Goal: Task Accomplishment & Management: Use online tool/utility

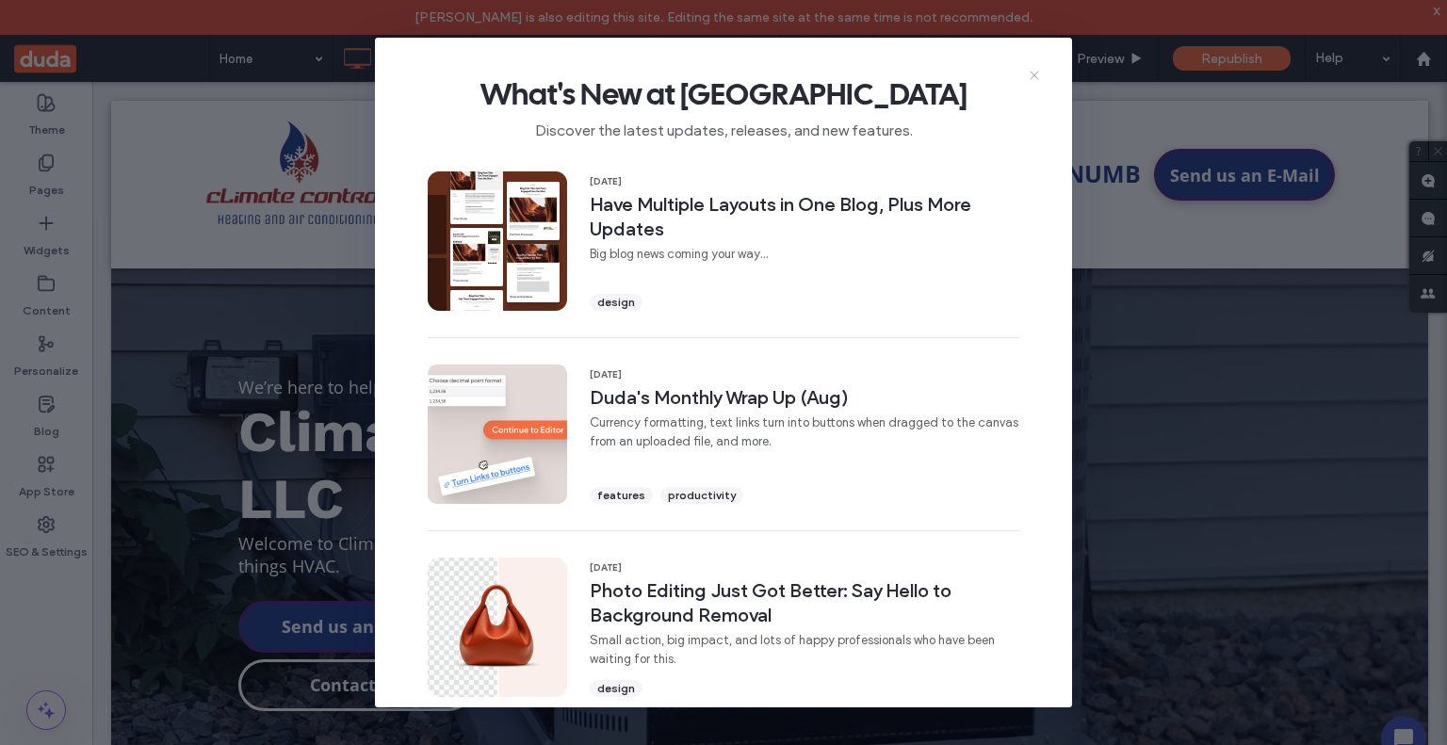
click at [1030, 73] on icon at bounding box center [1034, 75] width 15 height 15
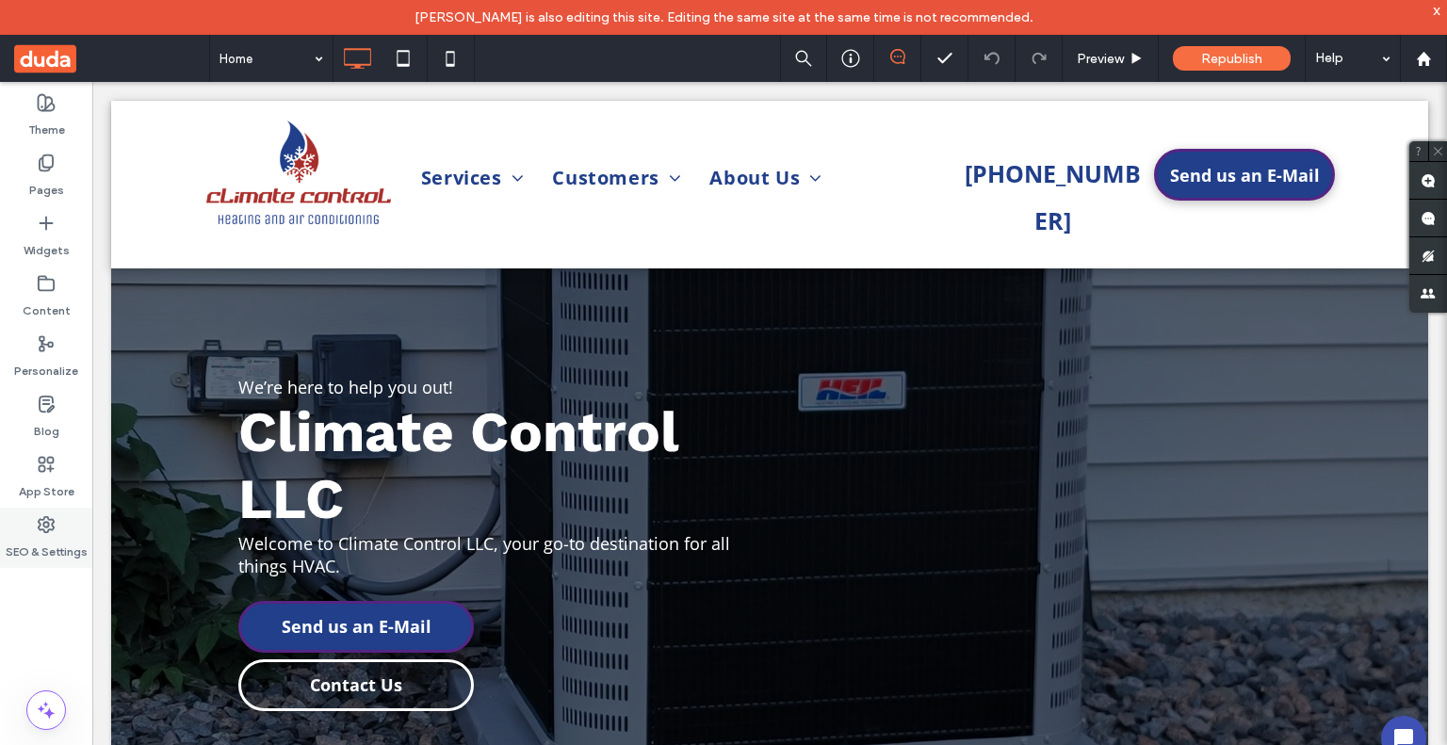
click at [50, 517] on icon at bounding box center [46, 524] width 19 height 19
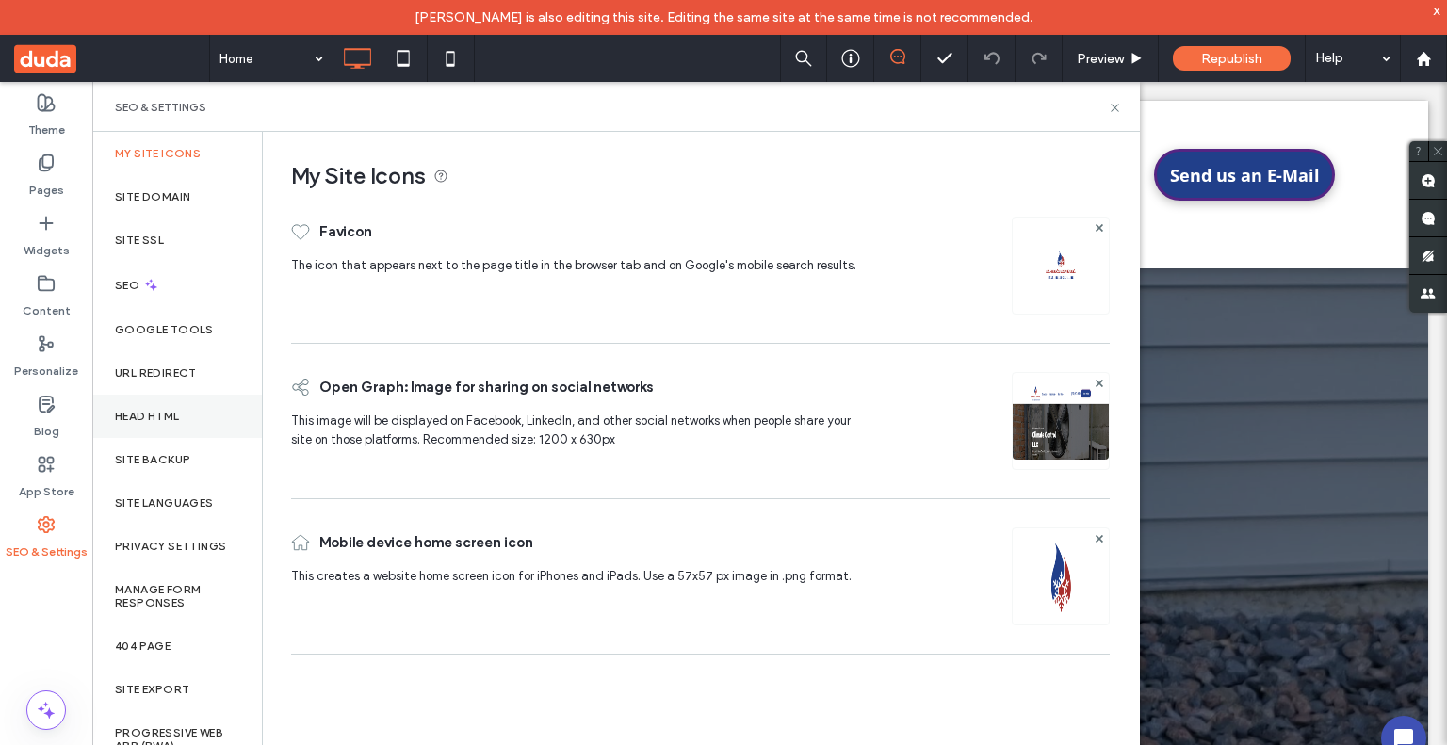
click at [173, 423] on div "Head HTML" at bounding box center [177, 416] width 170 height 43
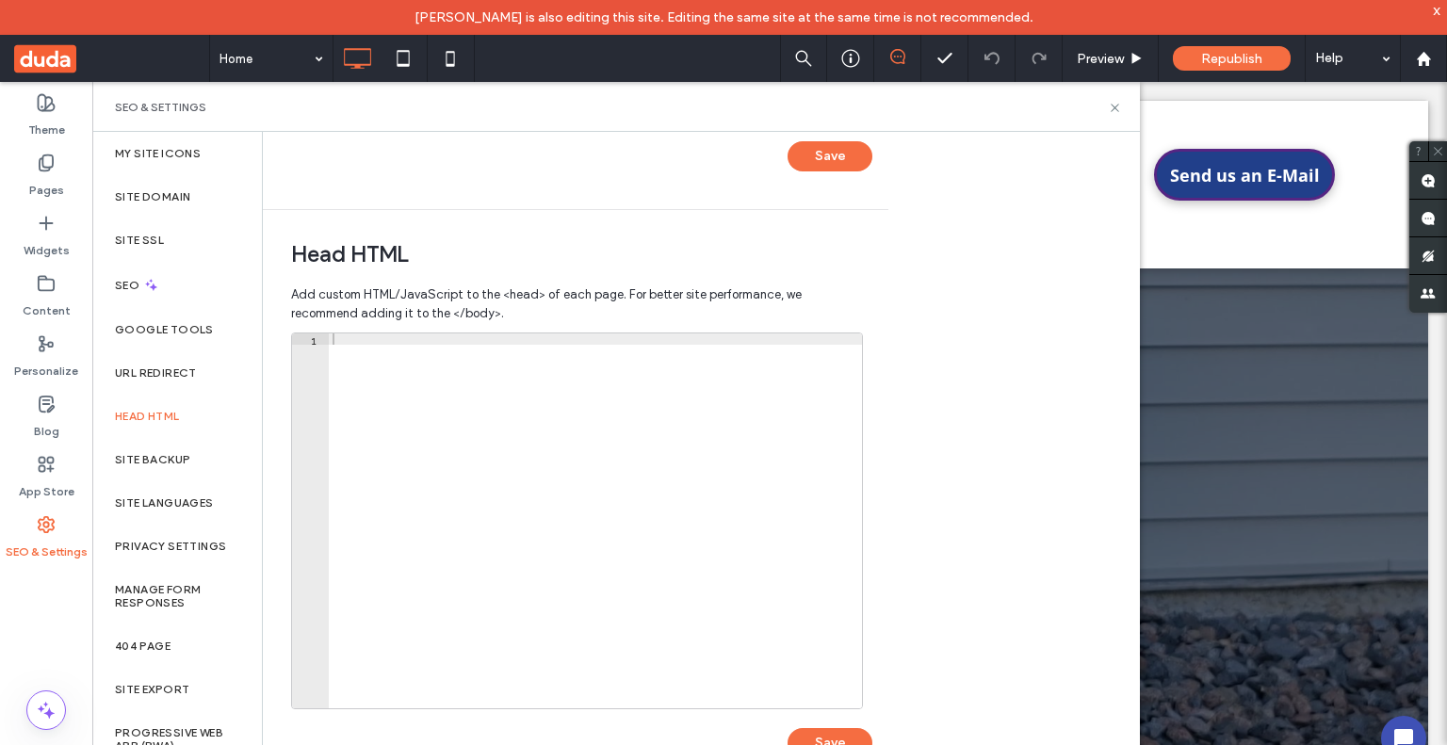
scroll to position [545, 0]
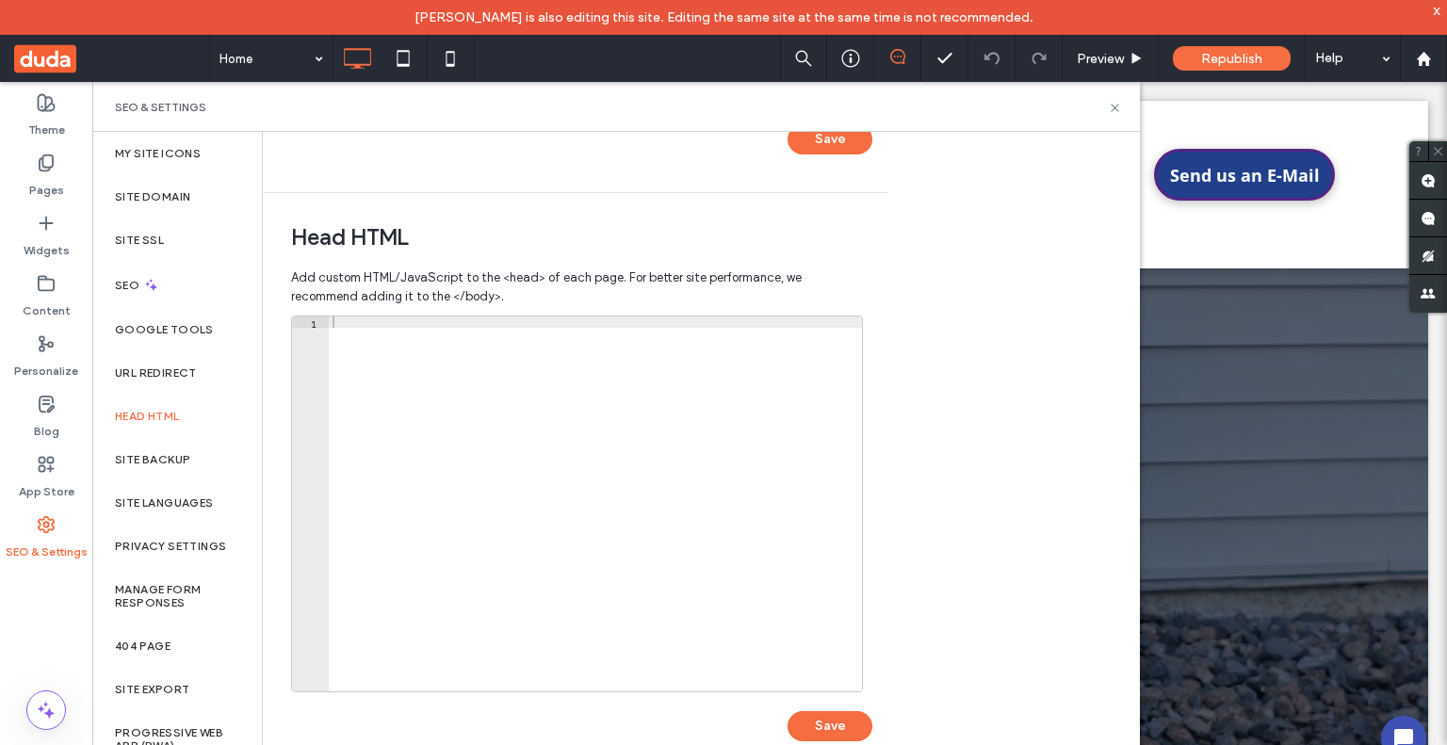
click at [499, 401] on div at bounding box center [595, 516] width 533 height 398
paste textarea "**********"
type textarea "**********"
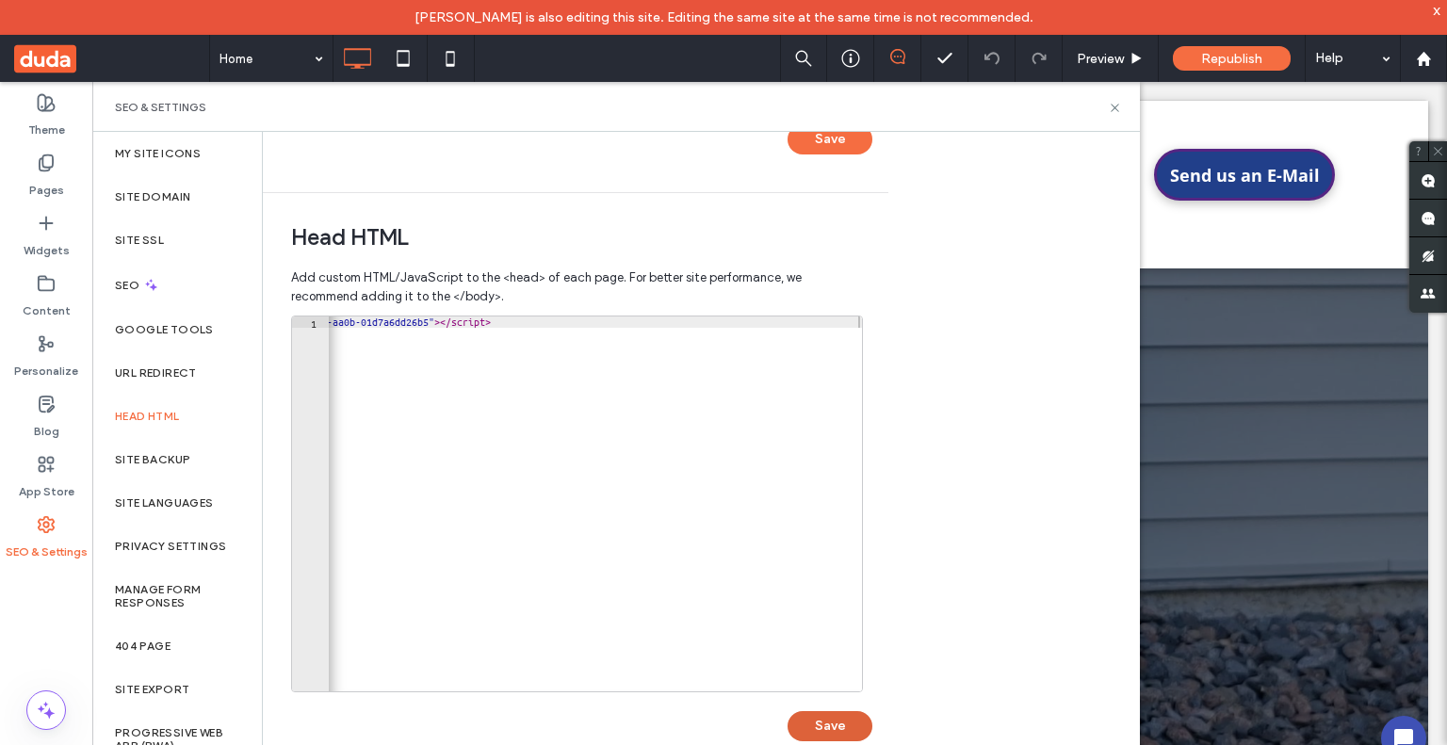
click at [822, 721] on button "Save" at bounding box center [830, 726] width 85 height 30
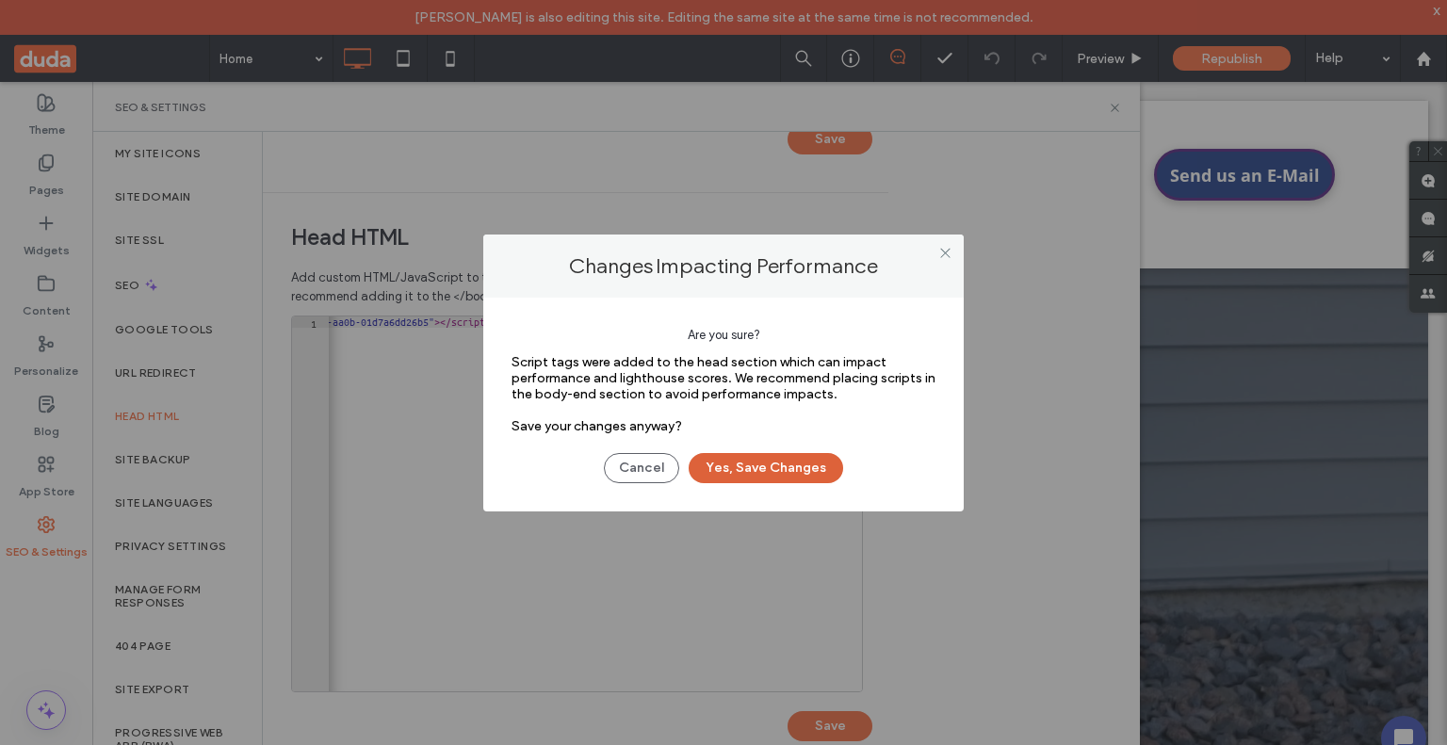
click at [786, 455] on button "Yes, Save Changes" at bounding box center [766, 468] width 155 height 30
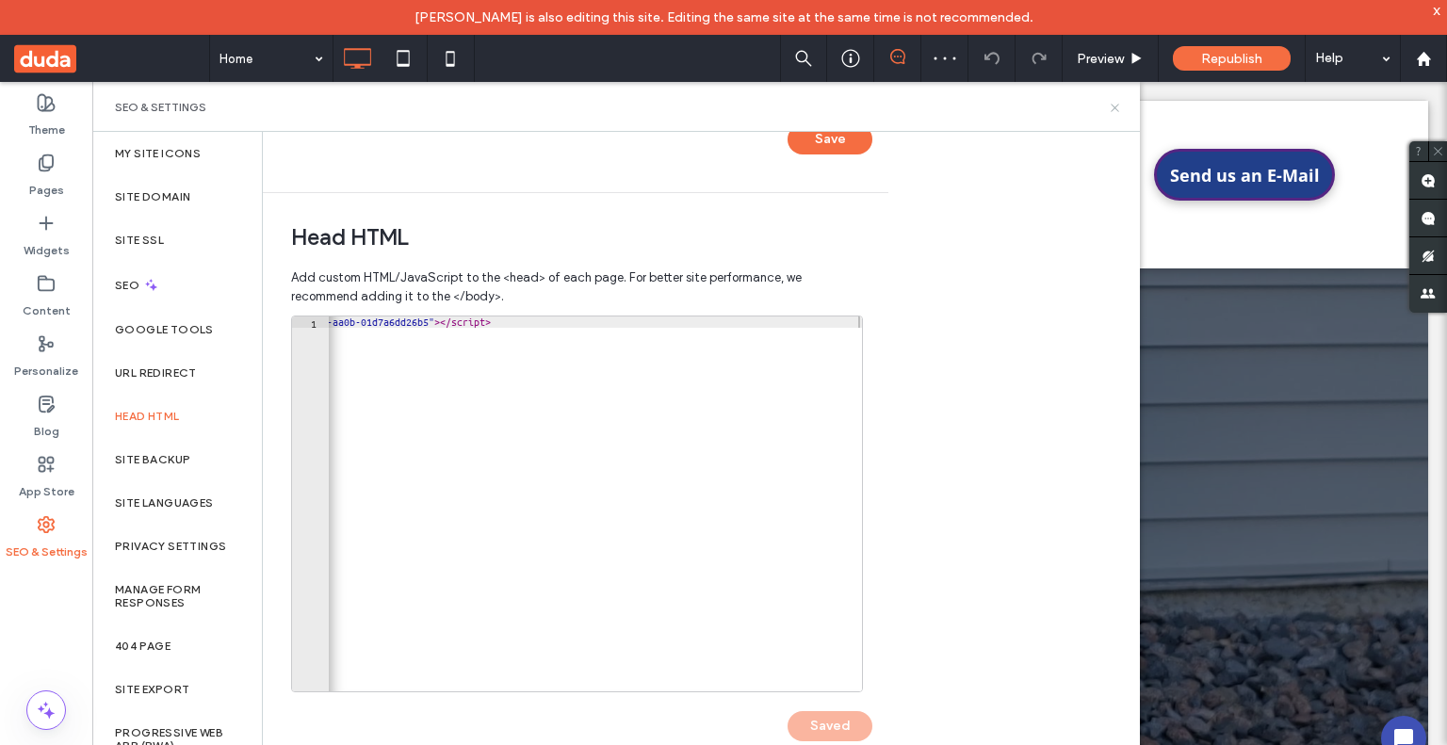
scroll to position [0, 0]
click at [1113, 111] on icon at bounding box center [1115, 108] width 14 height 14
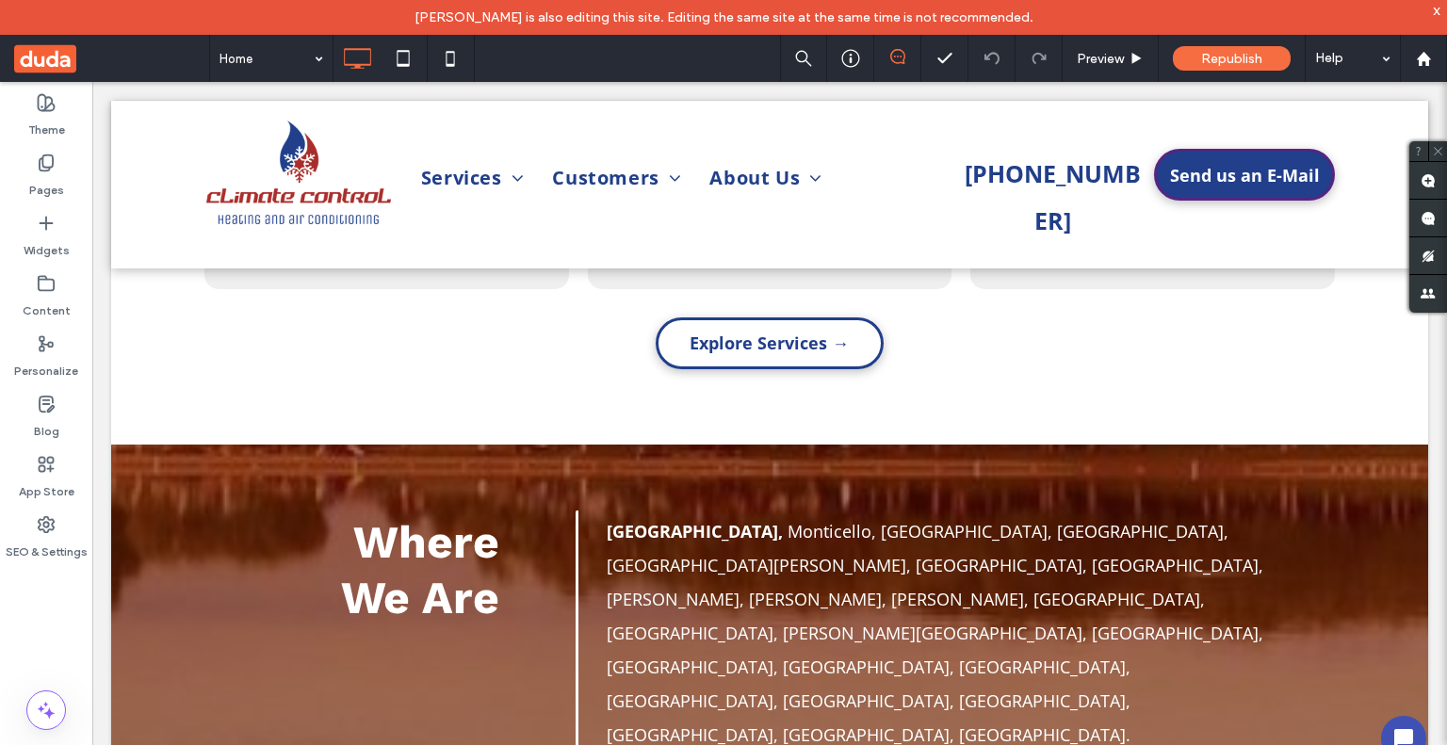
scroll to position [1037, 0]
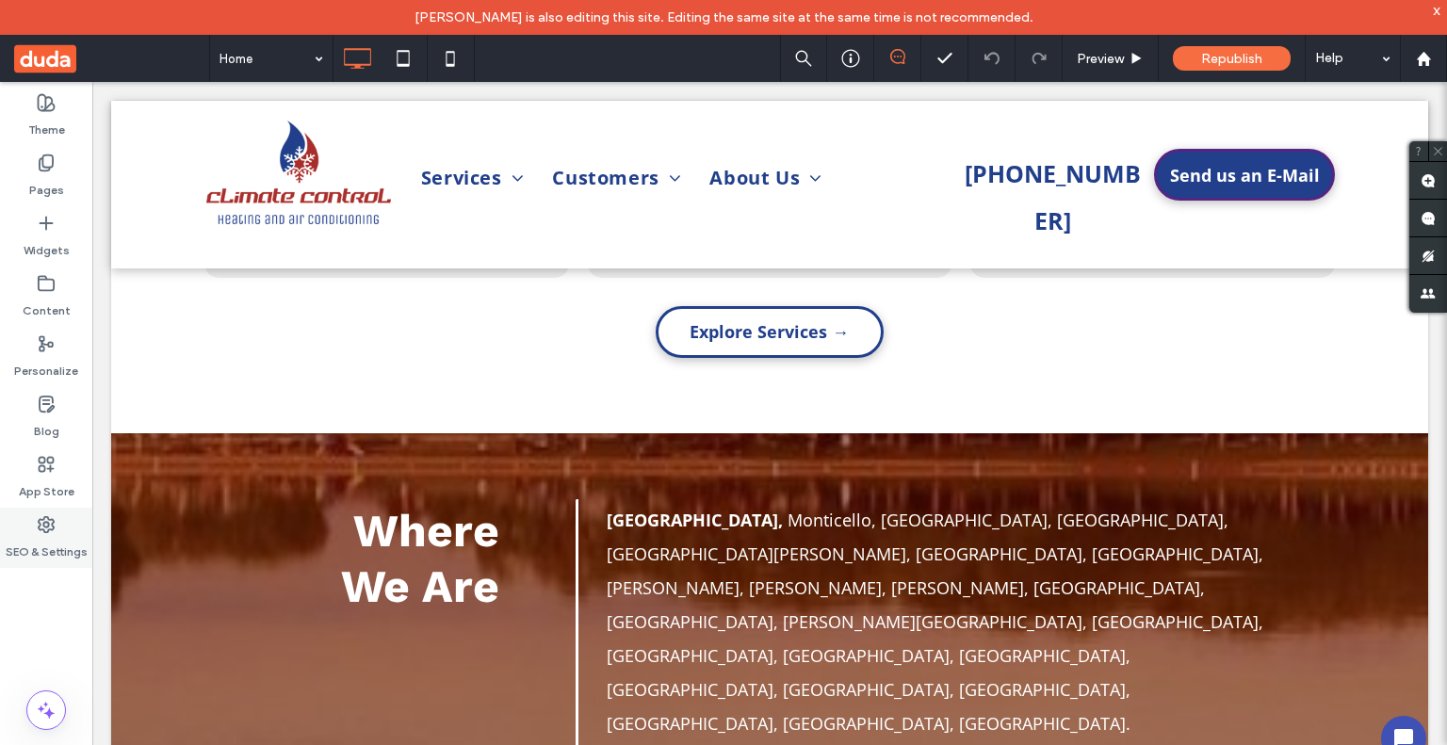
click at [41, 524] on icon at bounding box center [46, 524] width 19 height 19
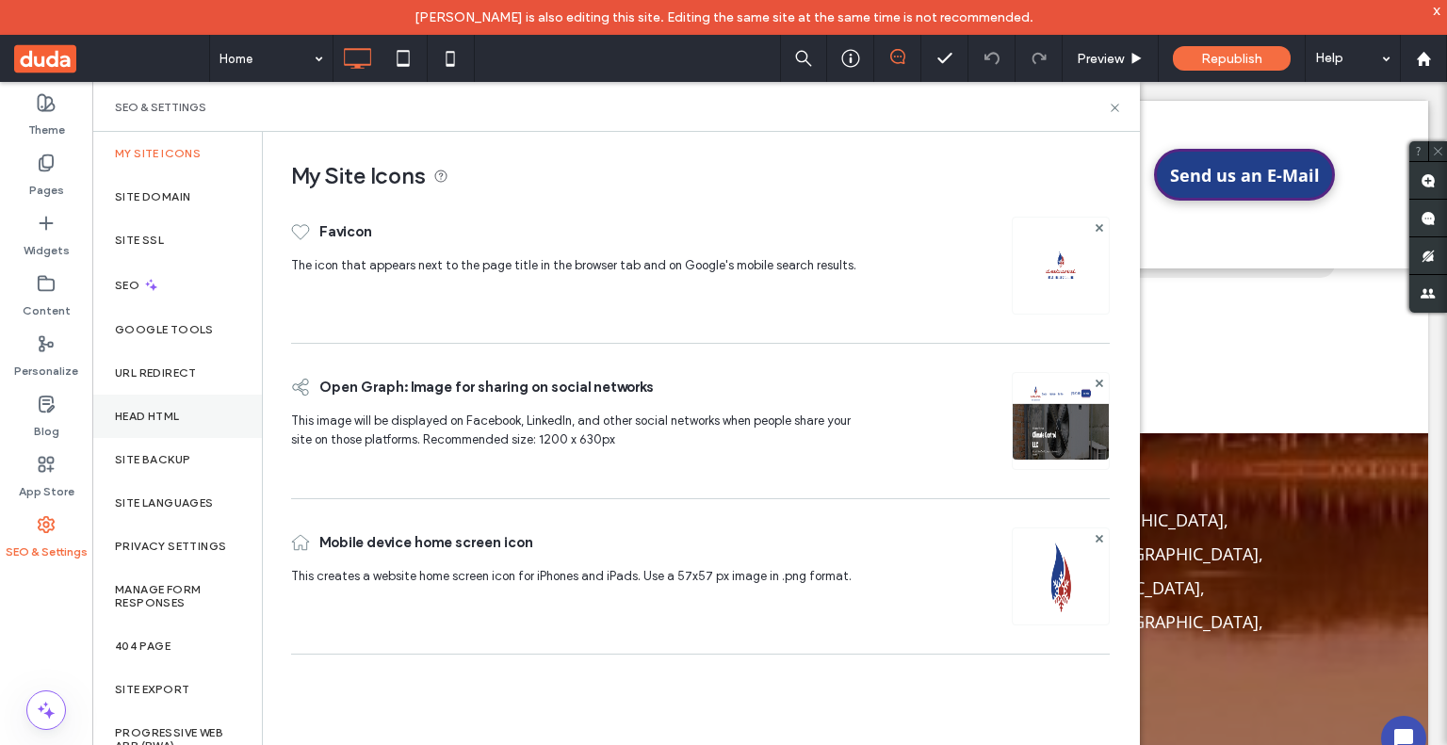
click at [182, 428] on div "Head HTML" at bounding box center [177, 416] width 170 height 43
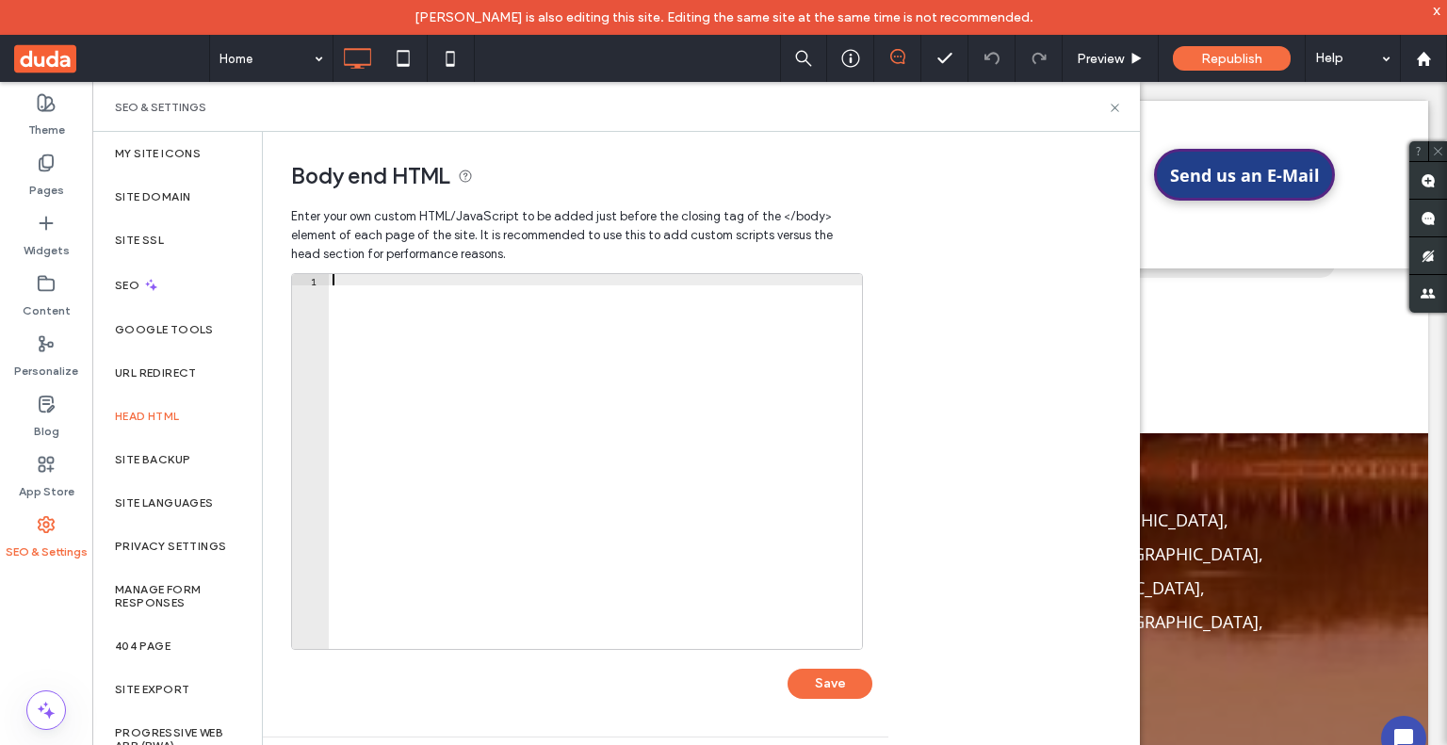
click at [426, 335] on div at bounding box center [595, 473] width 533 height 398
paste textarea "**********"
type textarea "**********"
click at [842, 691] on button "Save" at bounding box center [830, 684] width 85 height 30
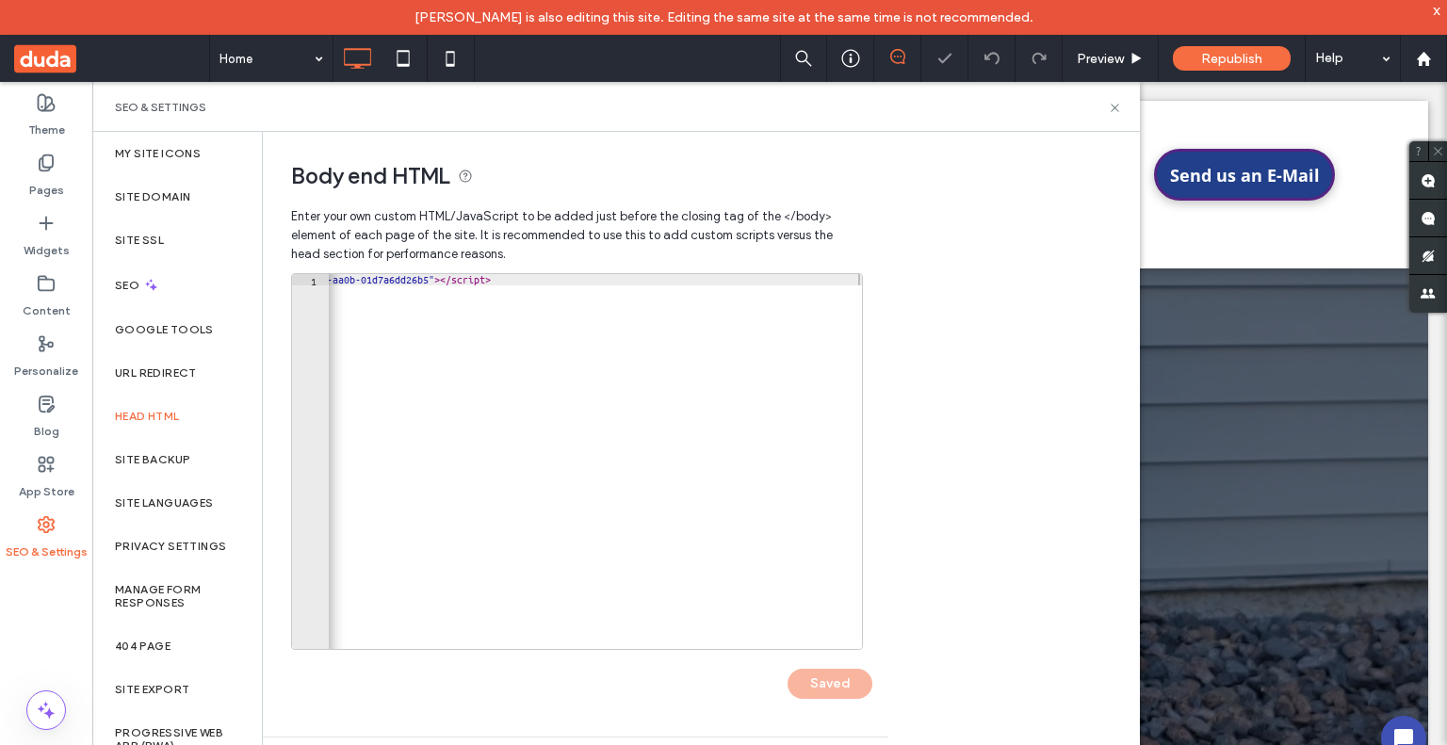
scroll to position [0, 0]
click at [1117, 101] on icon at bounding box center [1115, 108] width 14 height 14
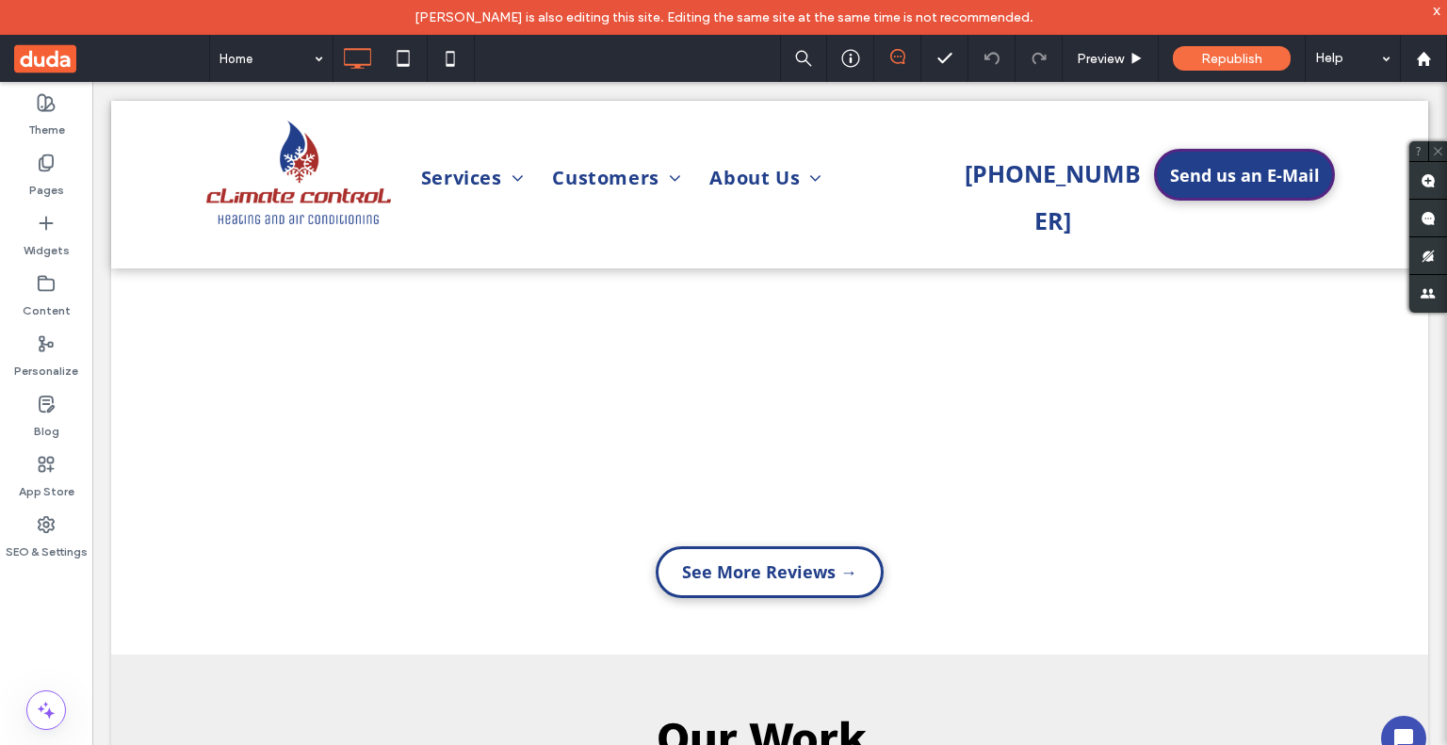
scroll to position [2167, 0]
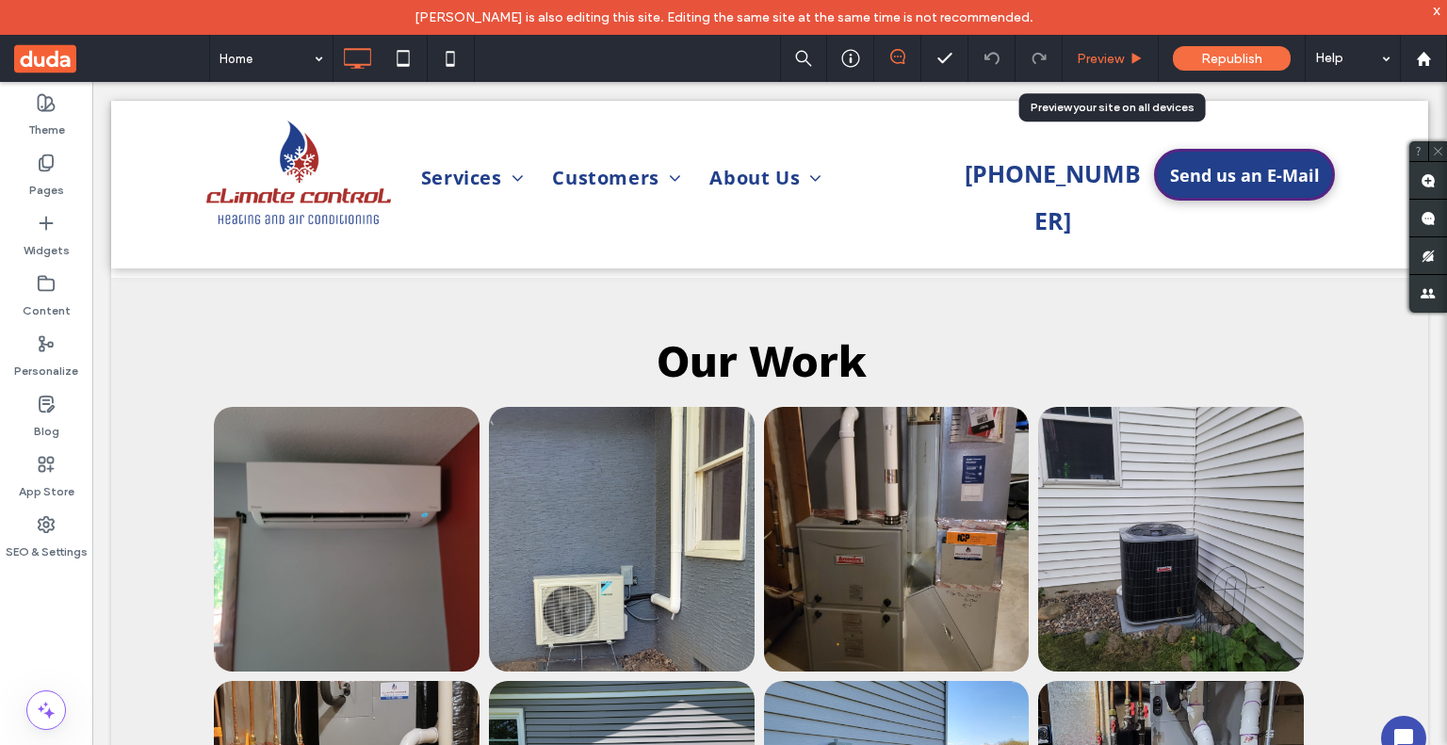
click at [1080, 54] on span "Preview" at bounding box center [1100, 59] width 47 height 16
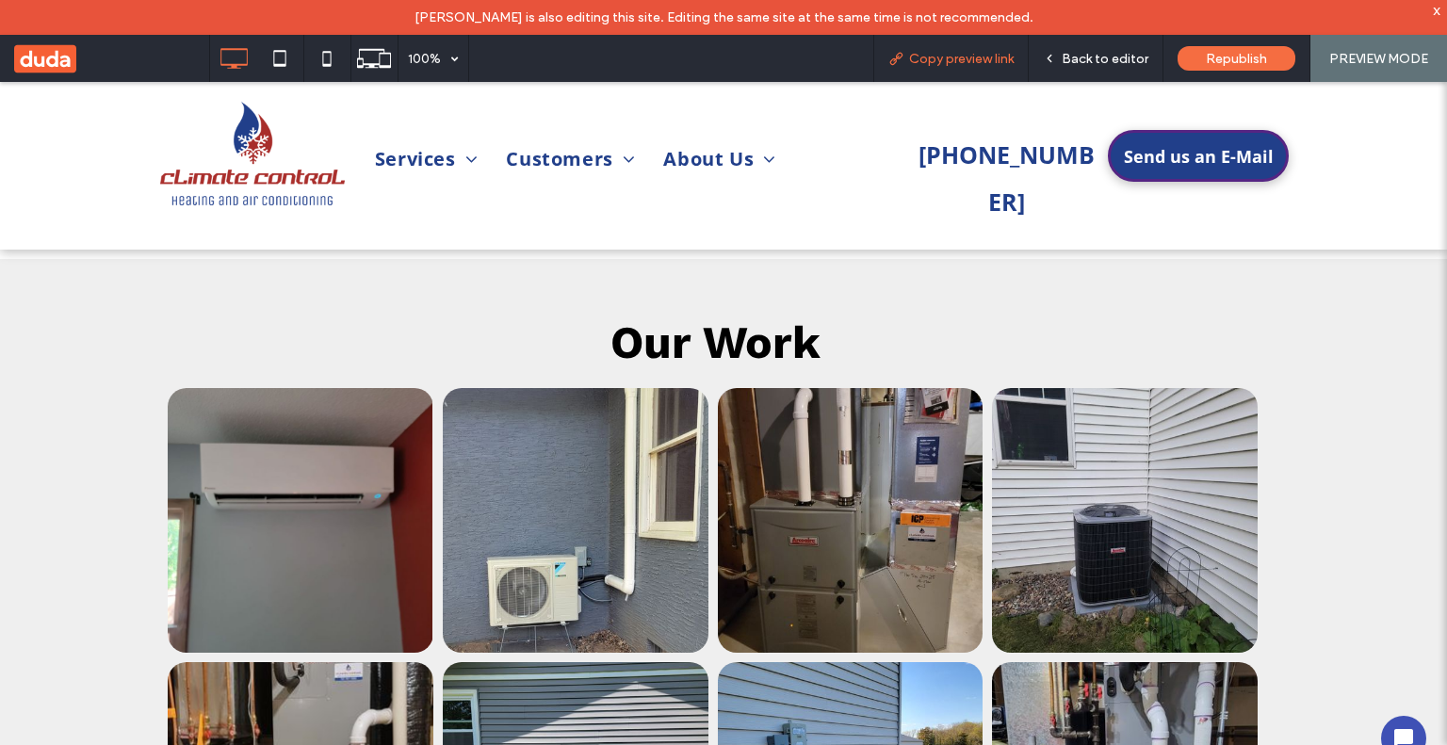
click at [955, 62] on span "Copy preview link" at bounding box center [961, 59] width 105 height 16
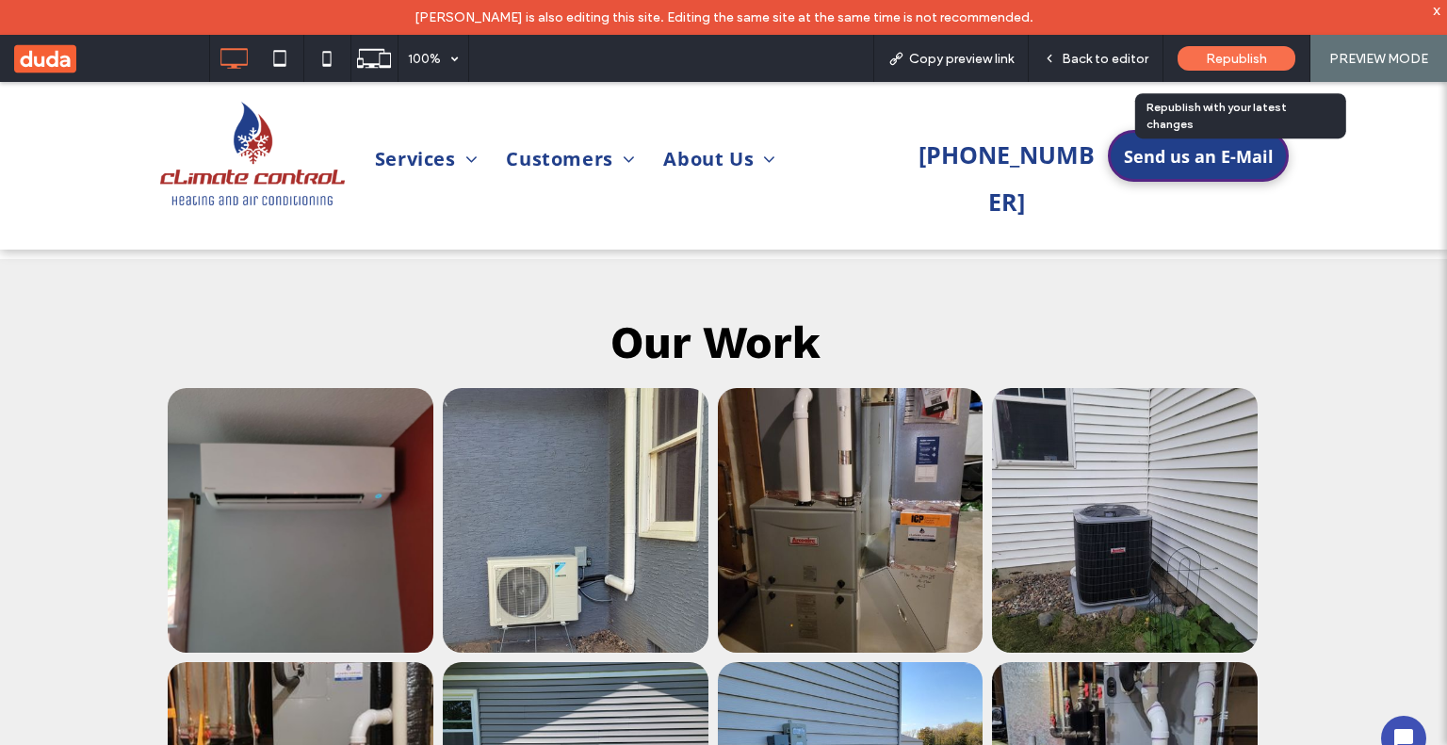
click at [1223, 53] on span "Republish" at bounding box center [1236, 59] width 61 height 16
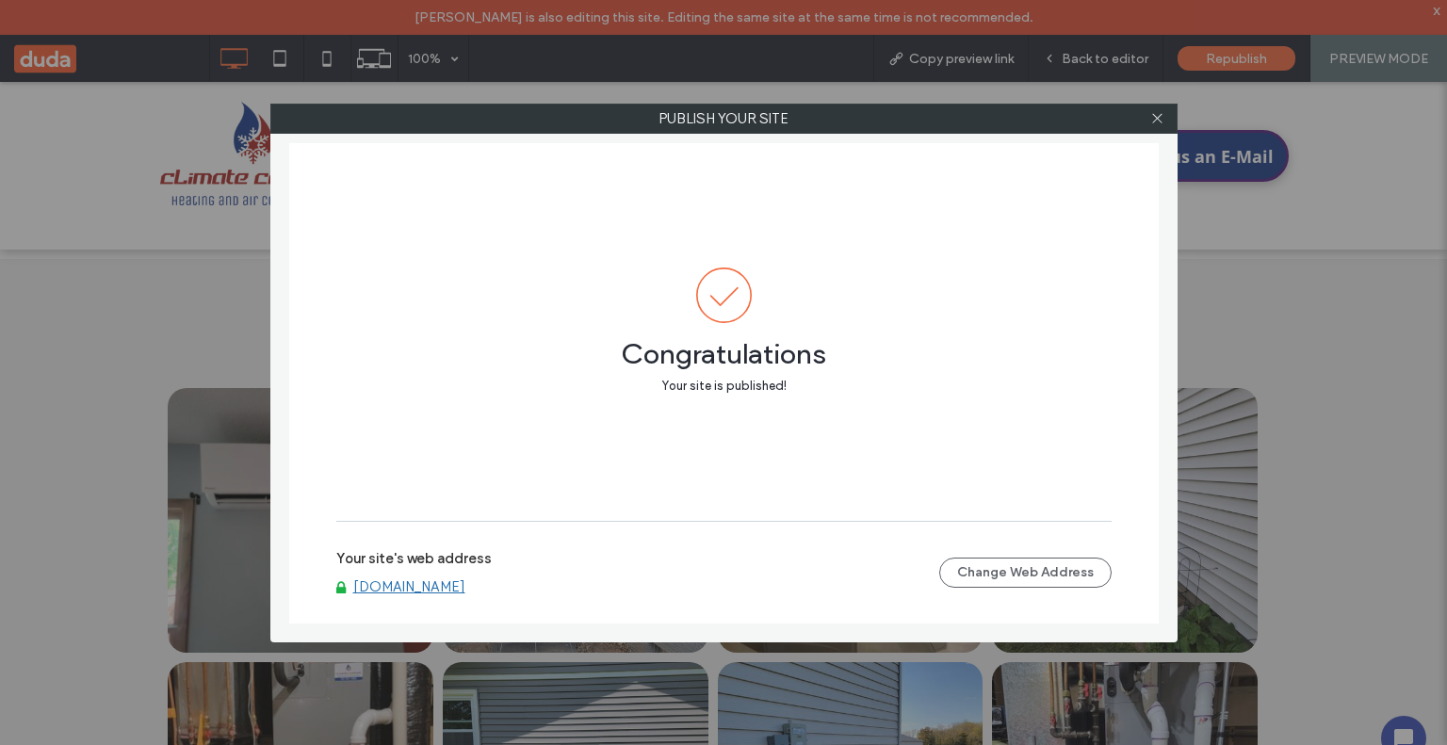
click at [430, 584] on link "[DOMAIN_NAME]" at bounding box center [409, 587] width 112 height 17
drag, startPoint x: 1164, startPoint y: 108, endPoint x: 1150, endPoint y: 113, distance: 14.9
click at [1163, 108] on span at bounding box center [1158, 119] width 14 height 28
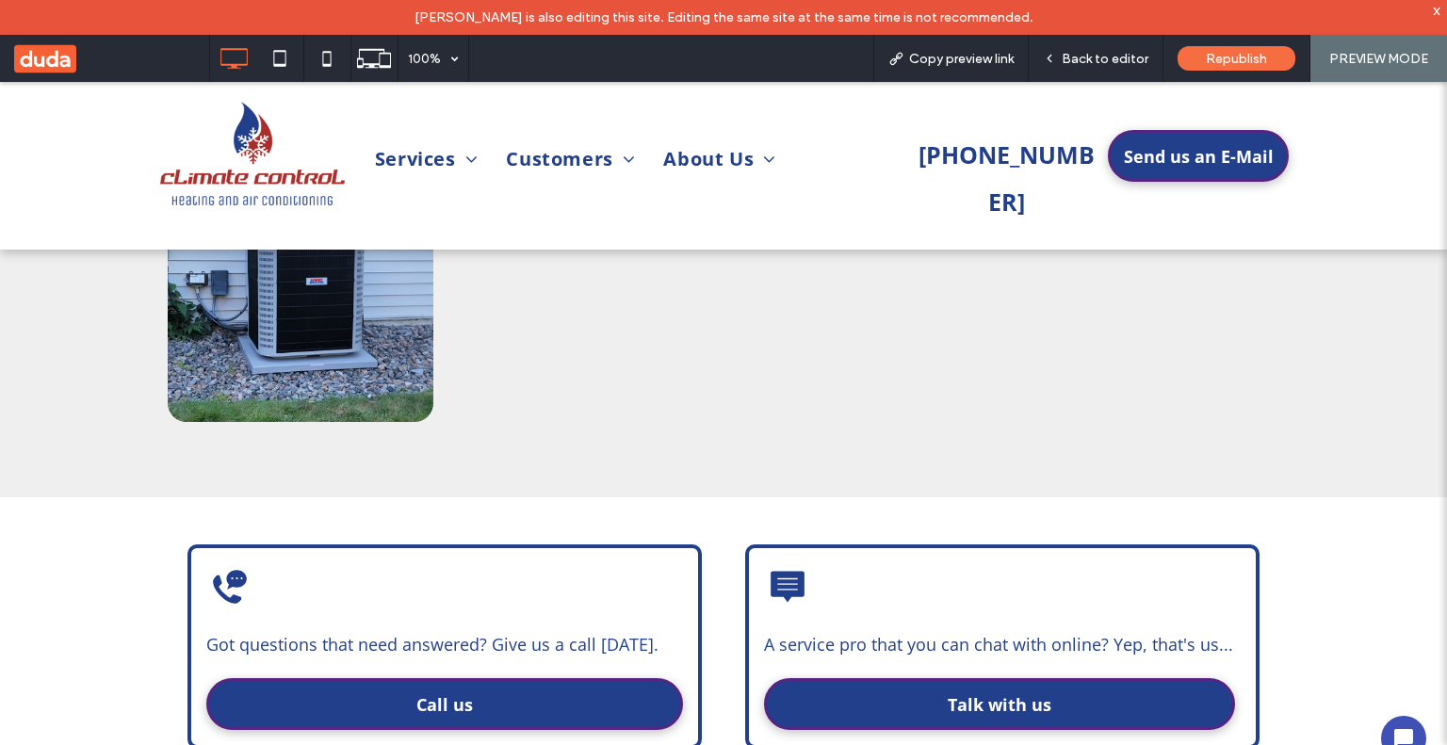
scroll to position [3393, 0]
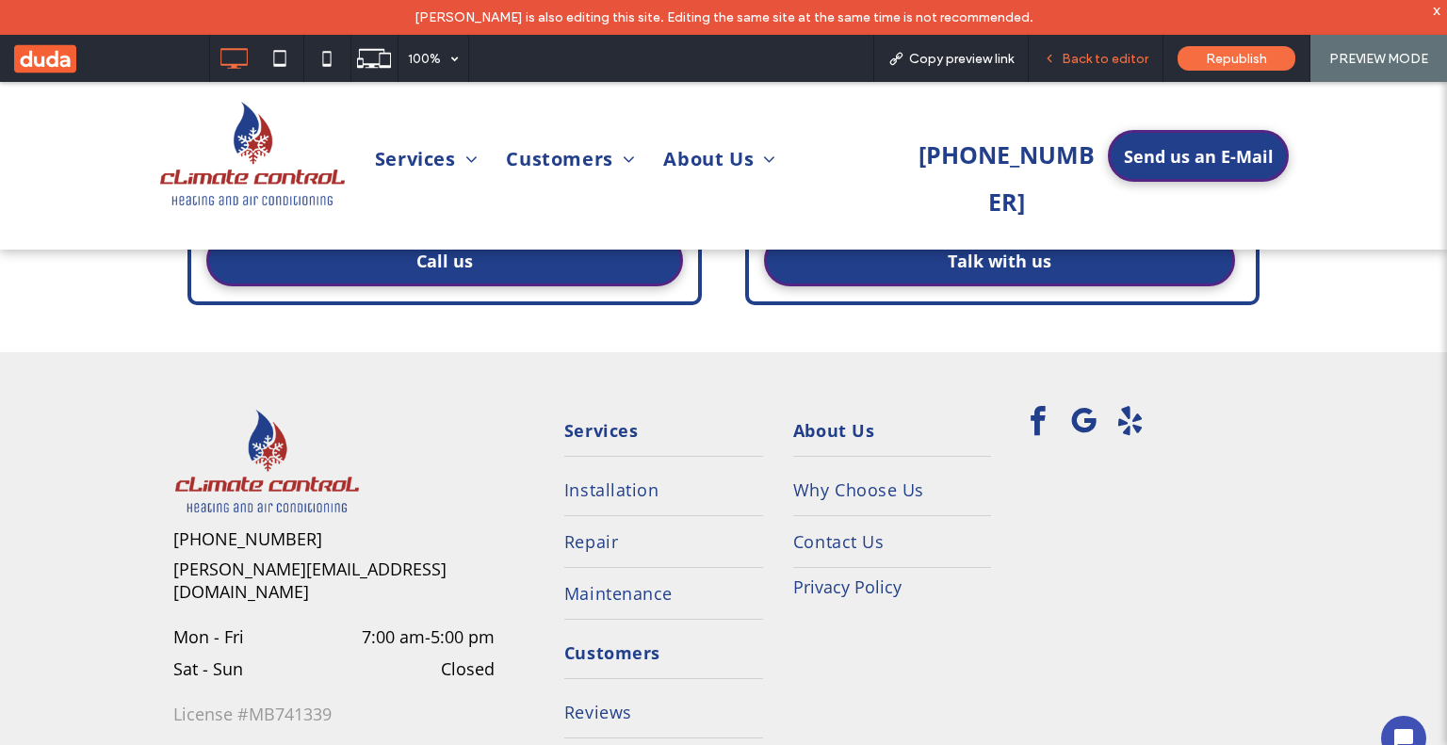
click at [1124, 56] on span "Back to editor" at bounding box center [1105, 59] width 87 height 16
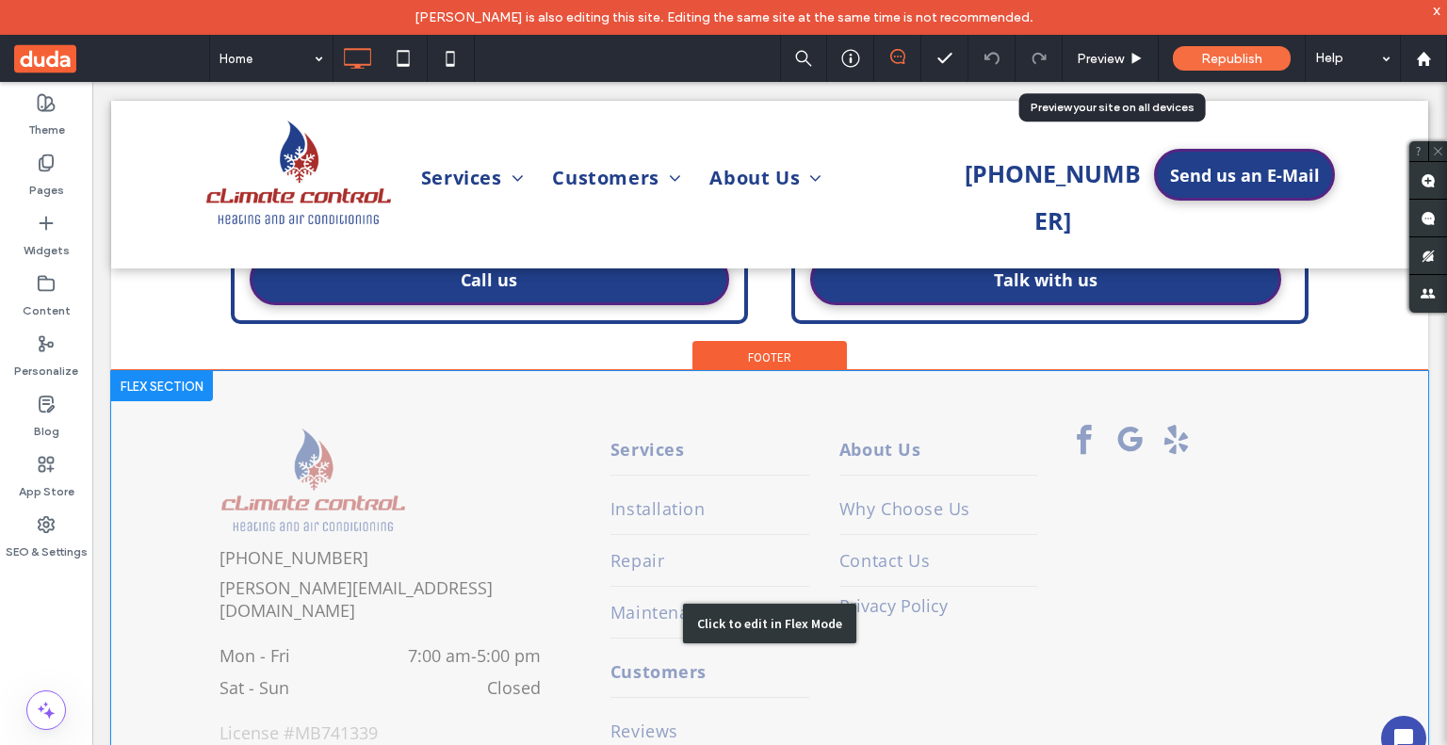
click at [1128, 394] on div "Click to edit in Flex Mode" at bounding box center [769, 623] width 1317 height 504
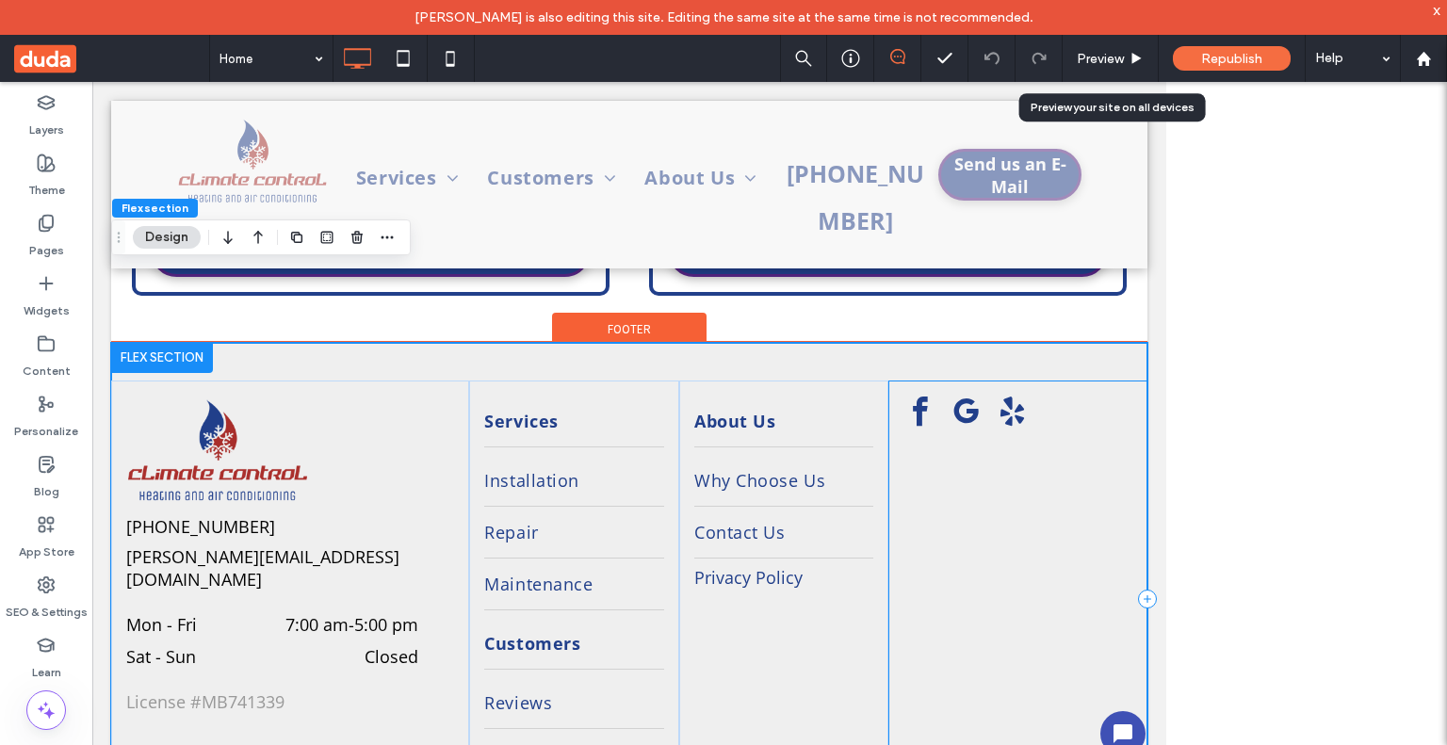
scroll to position [3298, 0]
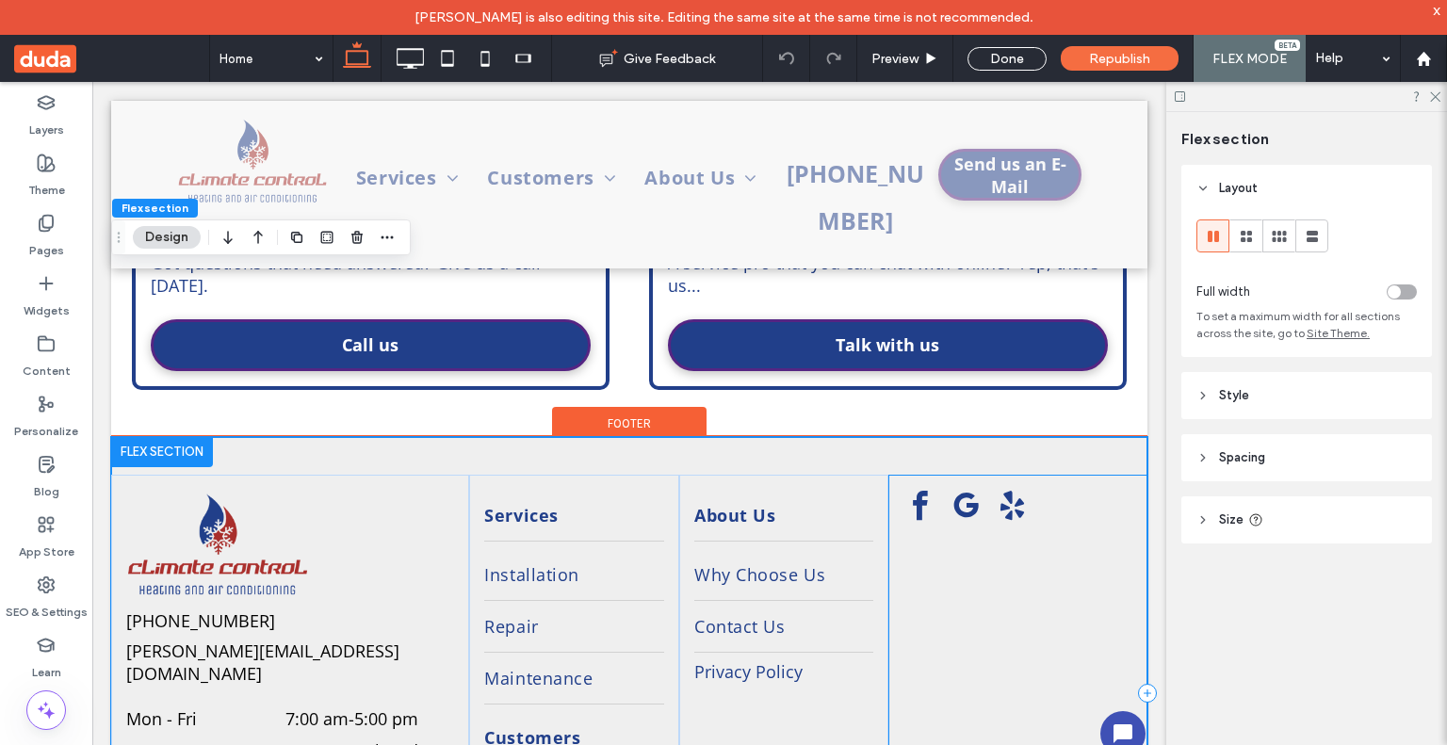
click at [956, 475] on div at bounding box center [1018, 694] width 259 height 438
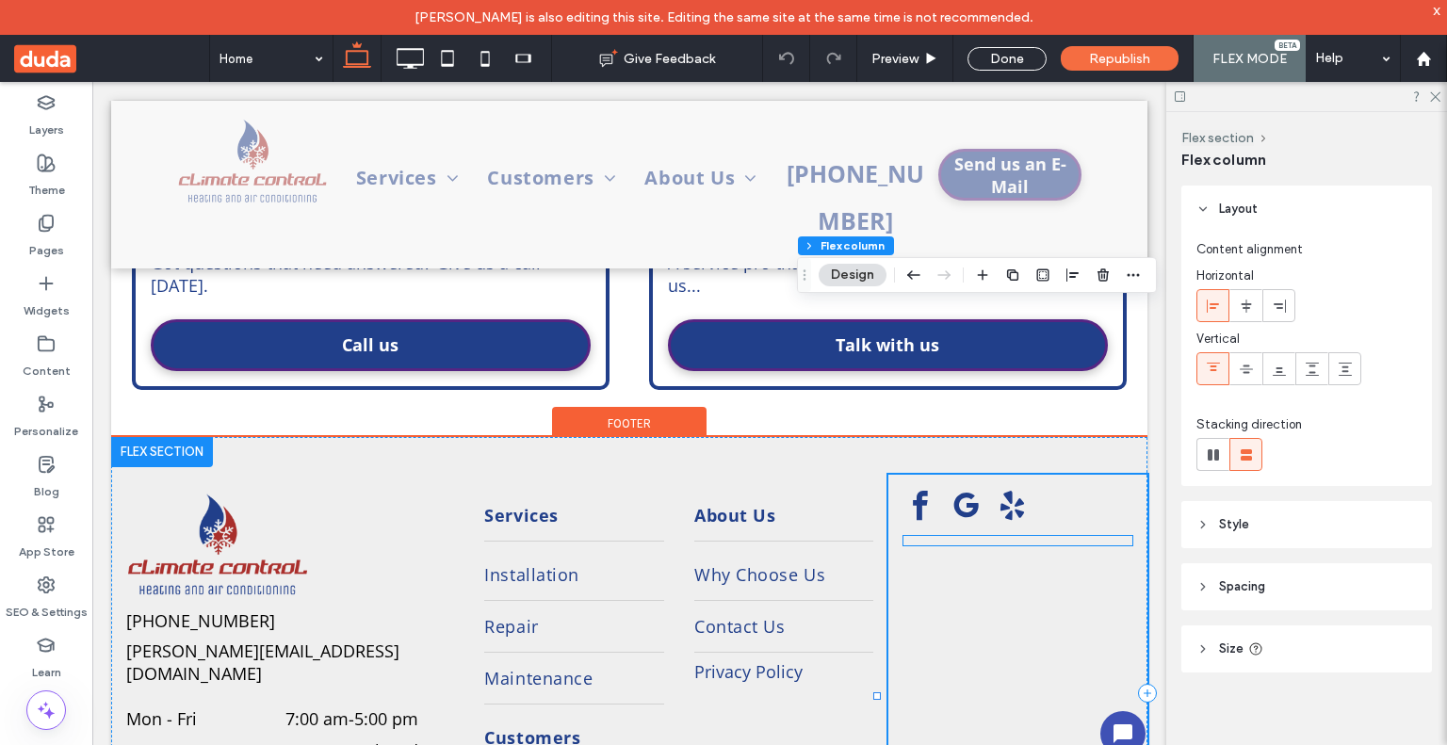
click at [956, 536] on div at bounding box center [1018, 540] width 229 height 9
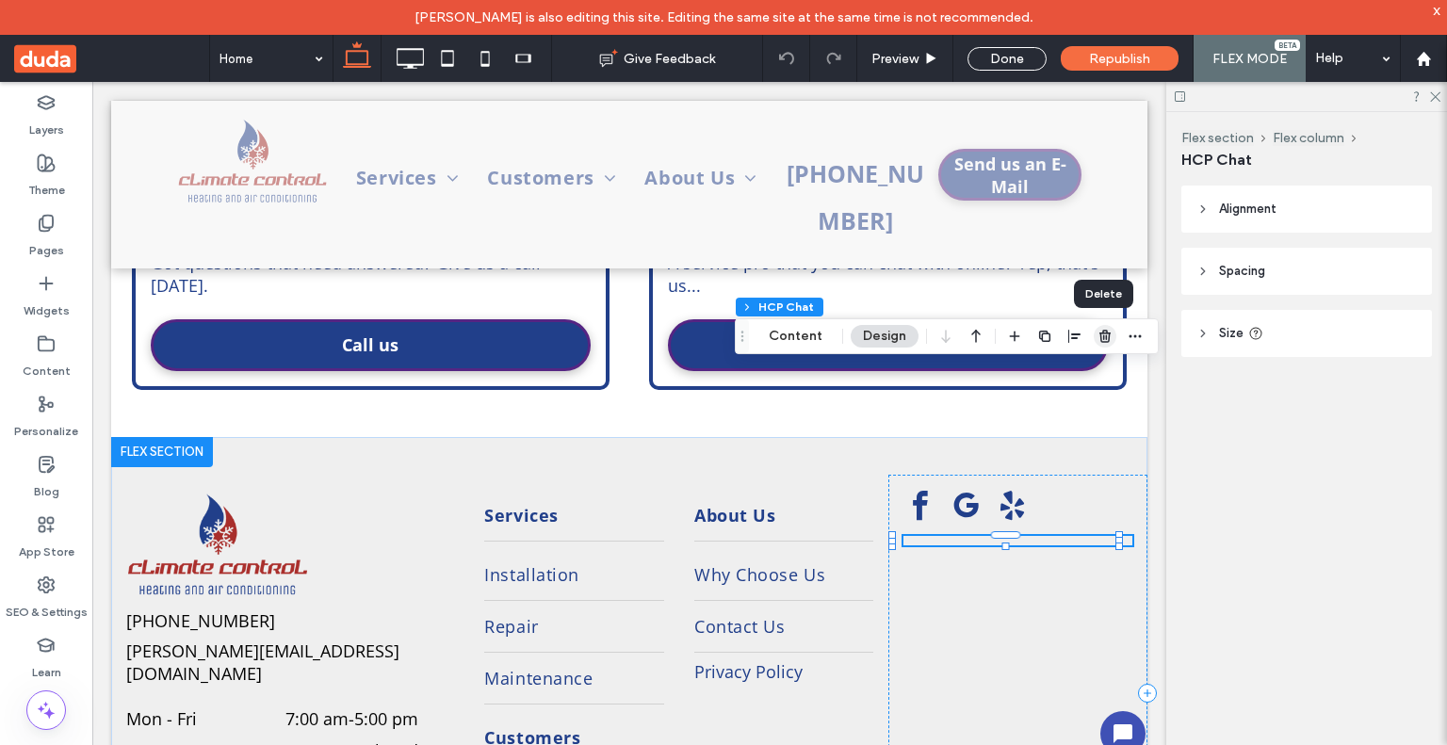
click at [1104, 335] on icon "button" at bounding box center [1105, 336] width 15 height 15
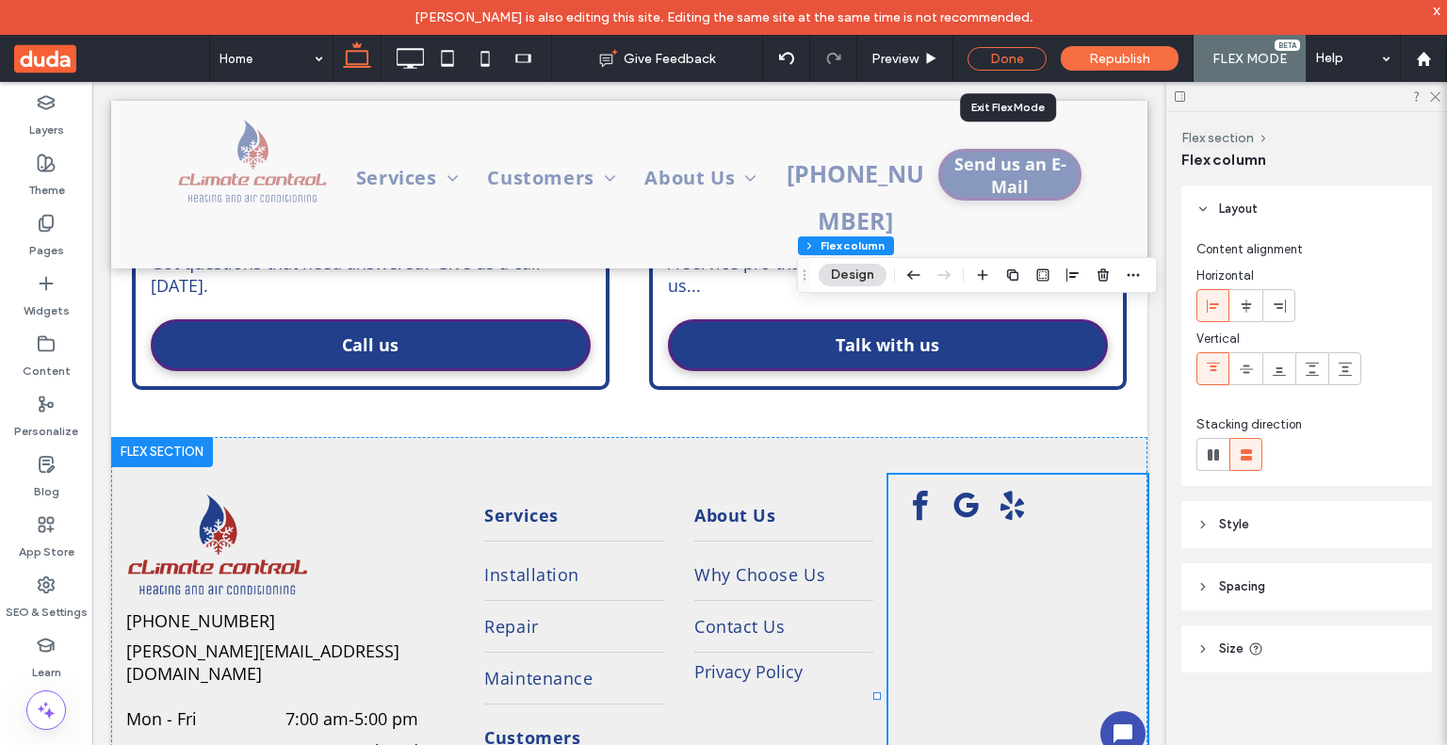
click at [1007, 52] on div "Done" at bounding box center [1007, 59] width 79 height 24
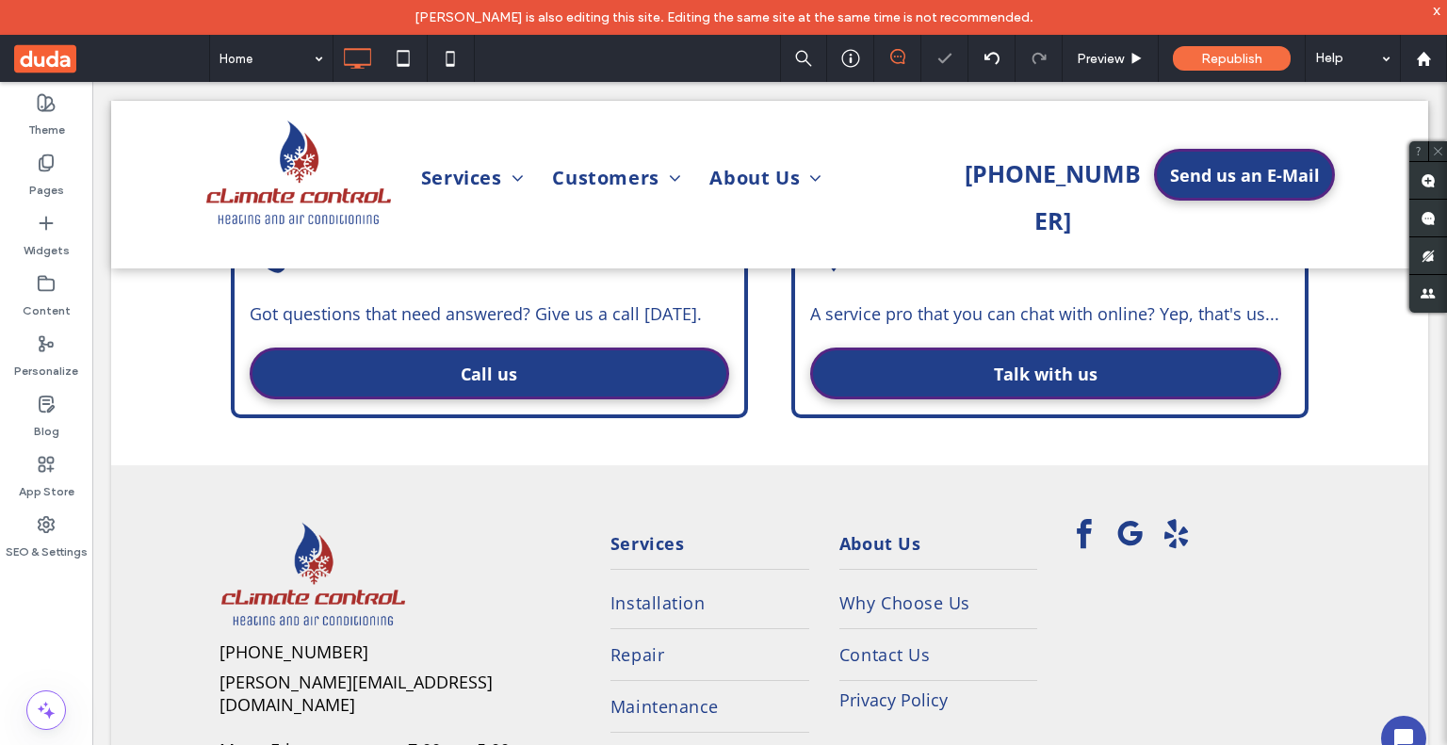
scroll to position [3393, 0]
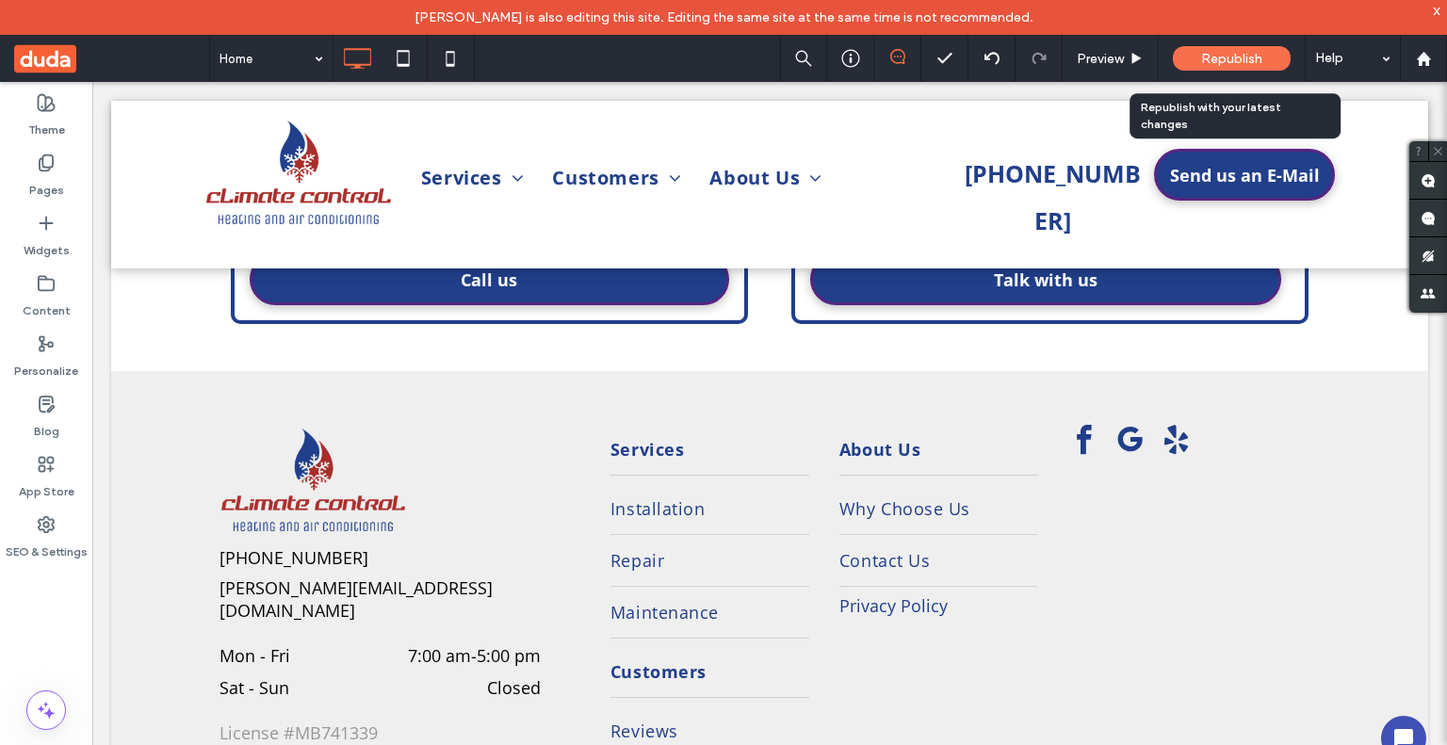
click at [1203, 54] on span "Republish" at bounding box center [1232, 59] width 61 height 16
